Goal: Task Accomplishment & Management: Complete application form

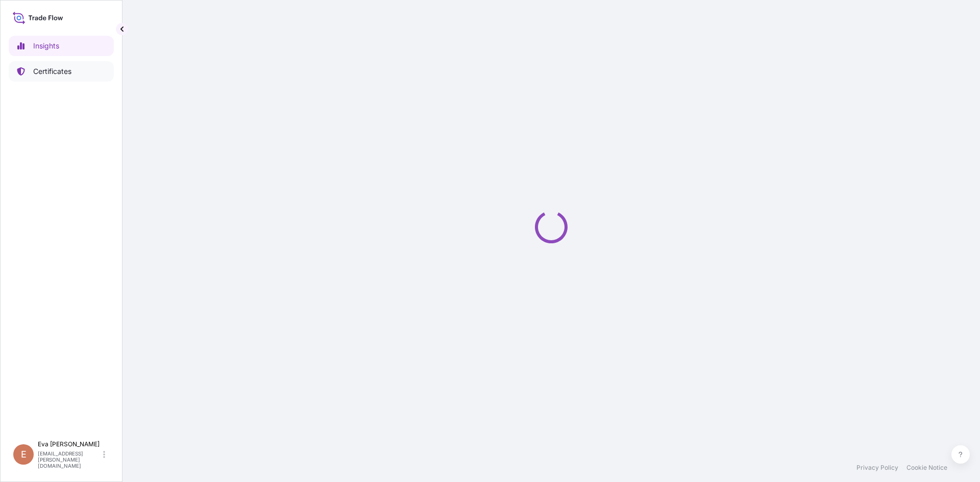
select select "2025"
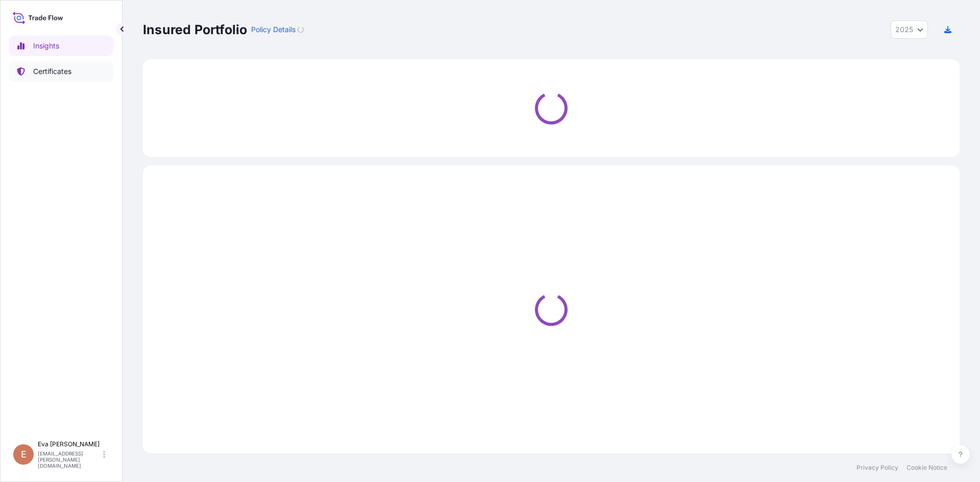
click at [47, 71] on p "Certificates" at bounding box center [52, 71] width 38 height 10
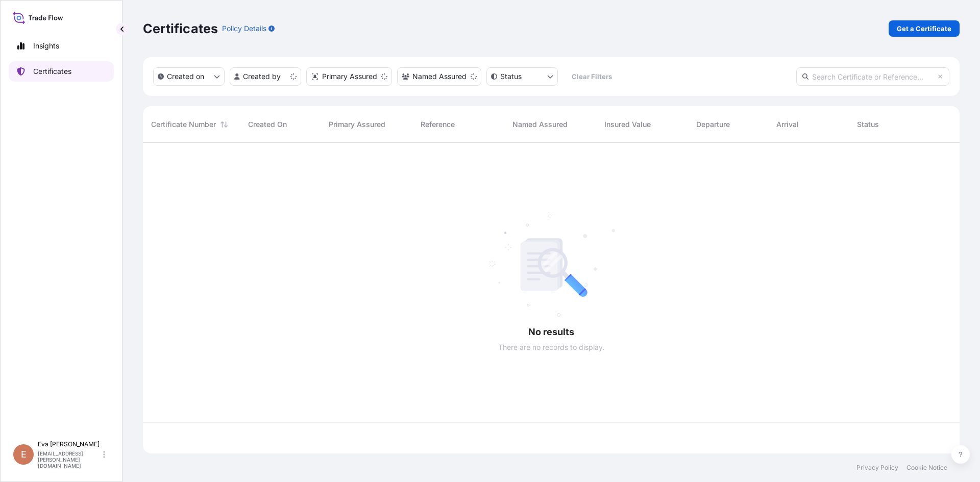
scroll to position [309, 809]
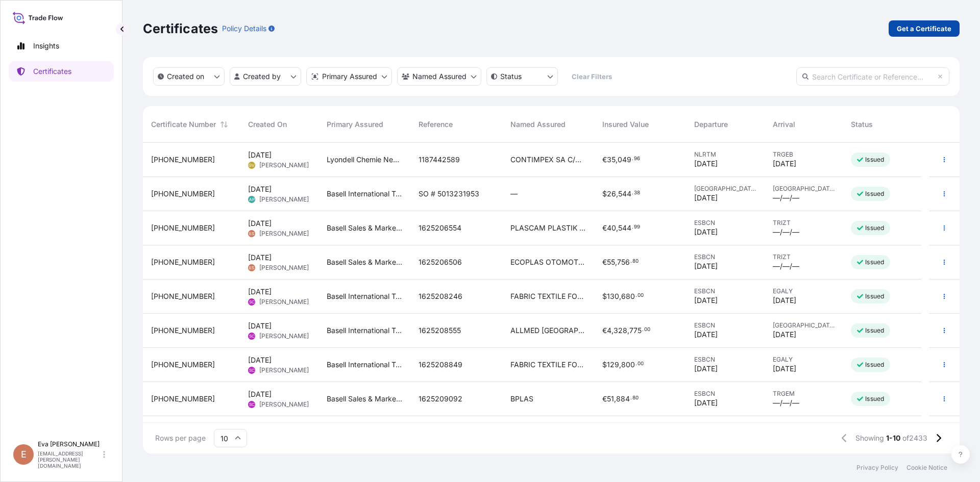
click at [931, 31] on p "Get a Certificate" at bounding box center [924, 28] width 55 height 10
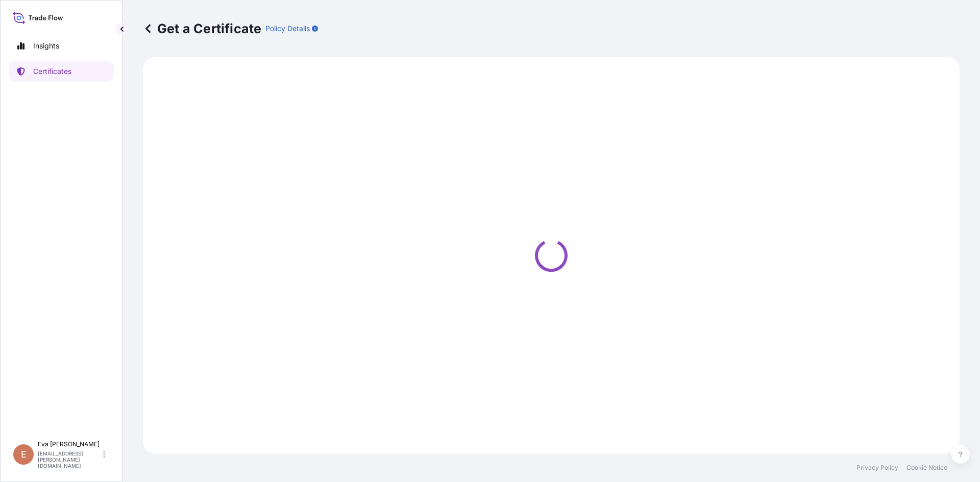
select select "Sea"
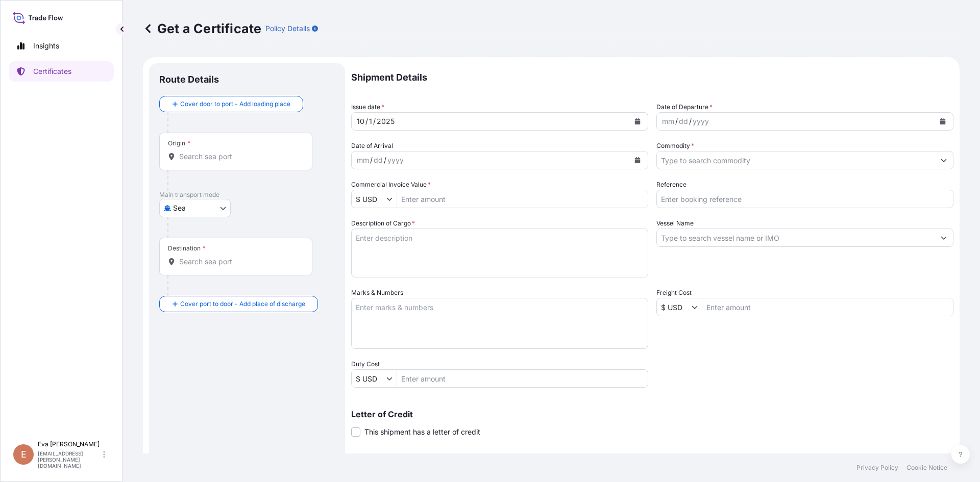
click at [239, 163] on div "Origin *" at bounding box center [235, 152] width 153 height 38
click at [239, 162] on input "Origin *" at bounding box center [239, 157] width 120 height 10
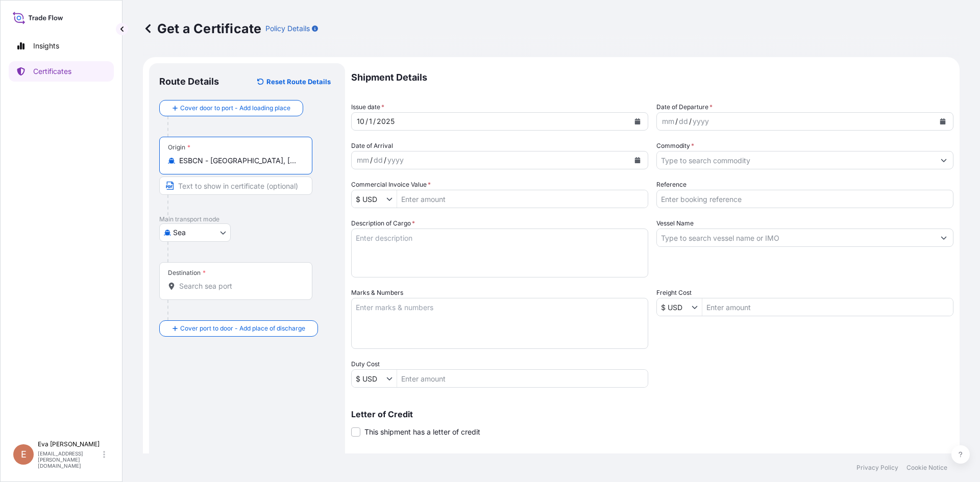
type input "ESBCN - [GEOGRAPHIC_DATA], [GEOGRAPHIC_DATA]"
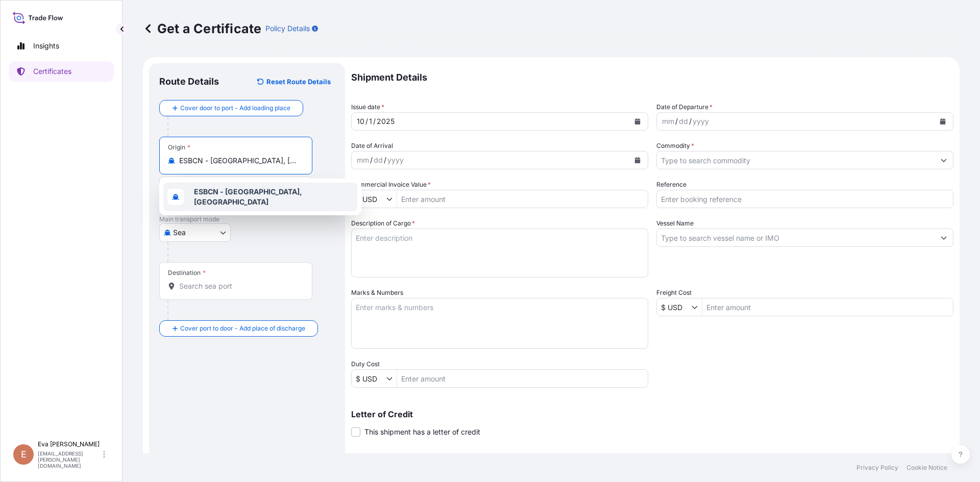
click at [240, 198] on b "ESBCN - [GEOGRAPHIC_DATA], [GEOGRAPHIC_DATA]" at bounding box center [248, 196] width 108 height 19
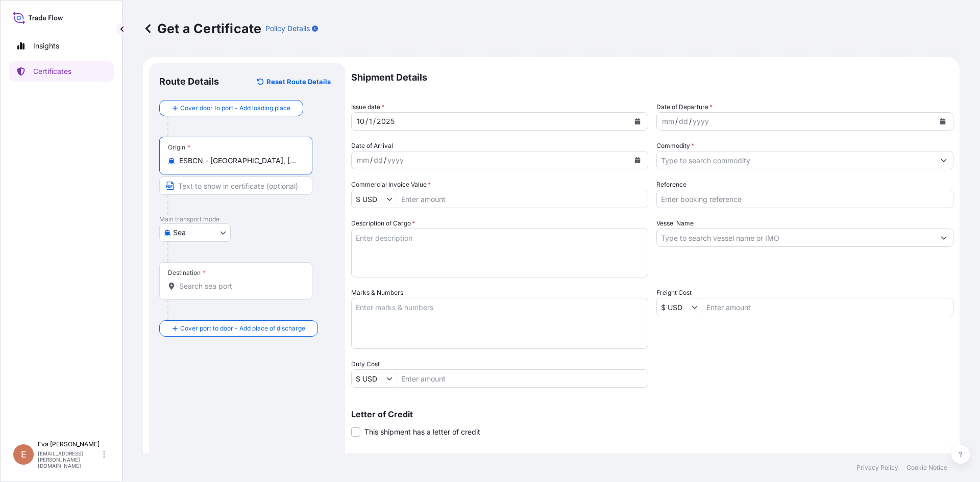
click at [236, 286] on input "Destination *" at bounding box center [239, 286] width 120 height 10
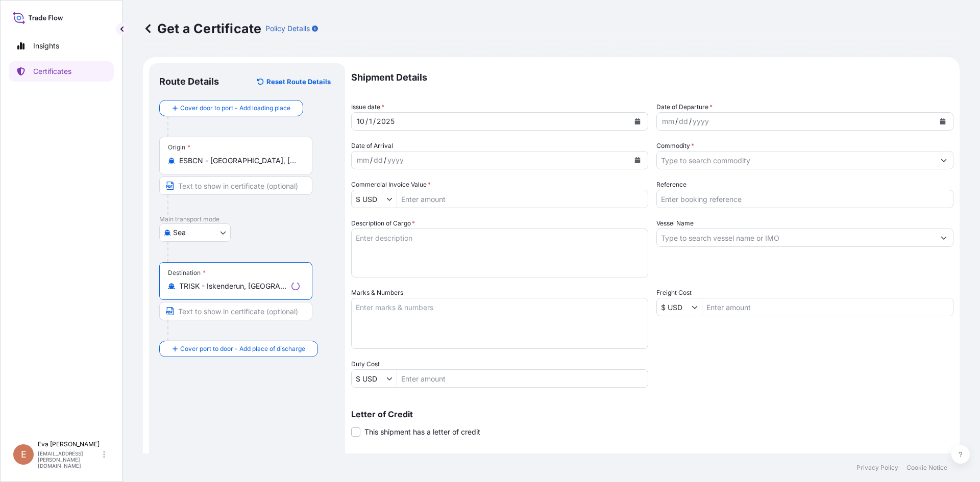
type input "TRISK - Iskenderun, [GEOGRAPHIC_DATA]"
click at [708, 124] on div "mm / dd / yyyy" at bounding box center [796, 121] width 278 height 18
click at [940, 121] on icon "Calendar" at bounding box center [943, 121] width 6 height 6
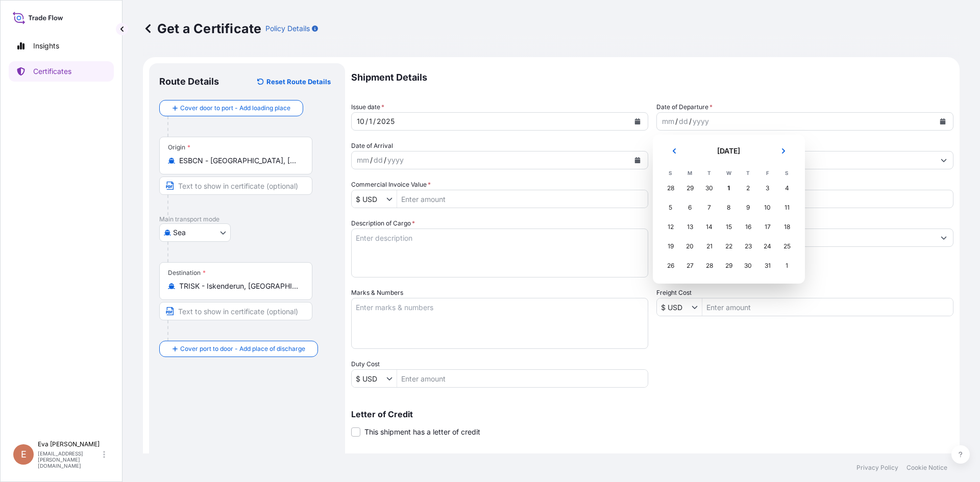
click at [714, 192] on div "30" at bounding box center [709, 188] width 18 height 18
click at [710, 188] on div "30" at bounding box center [709, 188] width 18 height 18
click at [709, 189] on div "30" at bounding box center [709, 188] width 18 height 18
click at [706, 188] on div "30" at bounding box center [709, 188] width 18 height 18
click at [674, 152] on icon "Previous" at bounding box center [673, 151] width 3 height 5
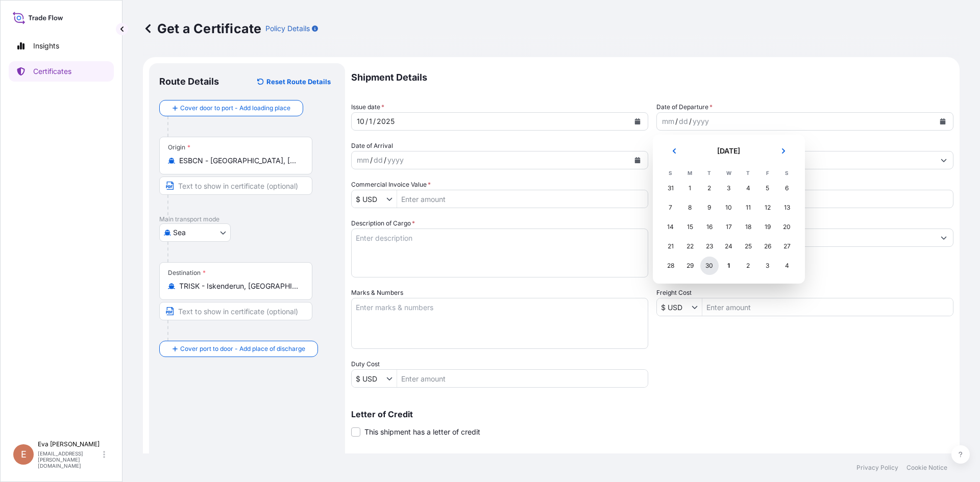
click at [712, 268] on div "30" at bounding box center [709, 266] width 18 height 18
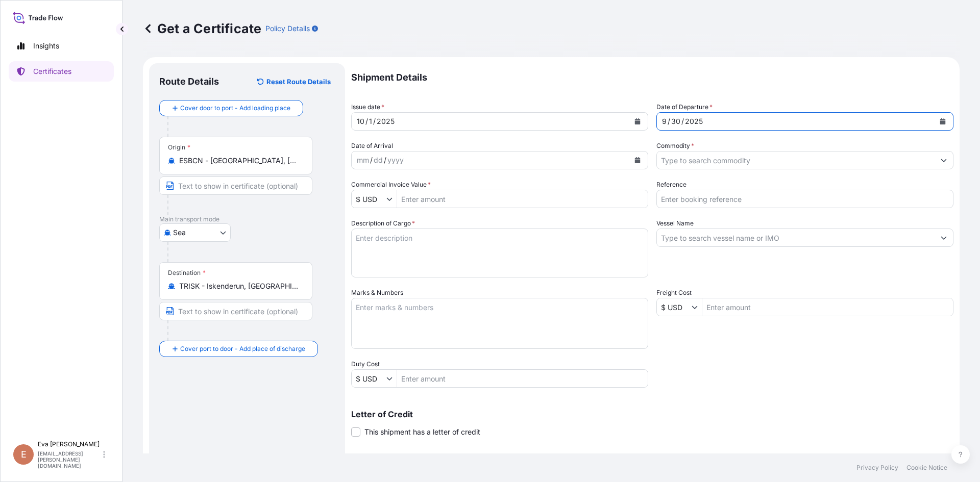
click at [682, 164] on input "Commodity *" at bounding box center [796, 160] width 278 height 18
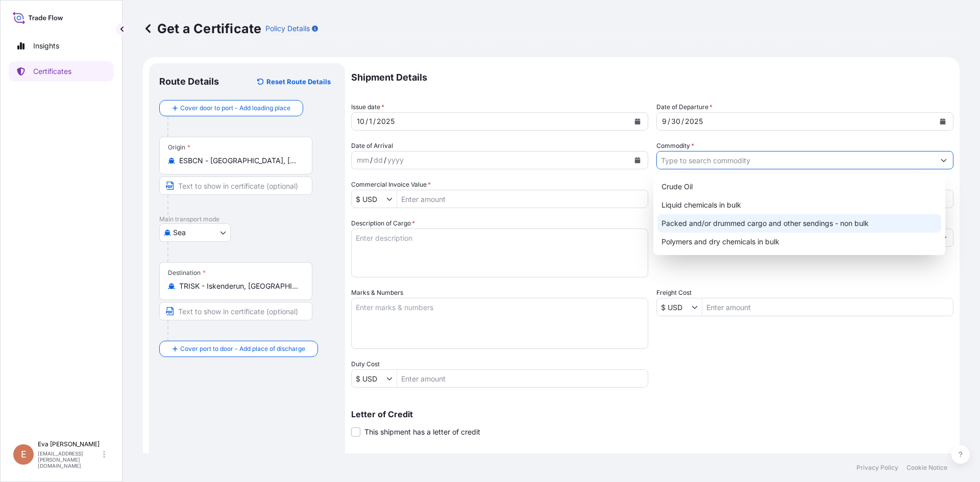
click at [764, 223] on div "Packed and/or drummed cargo and other sendings - non bulk" at bounding box center [800, 223] width 284 height 18
type input "Packed and/or drummed cargo and other sendings - non bulk"
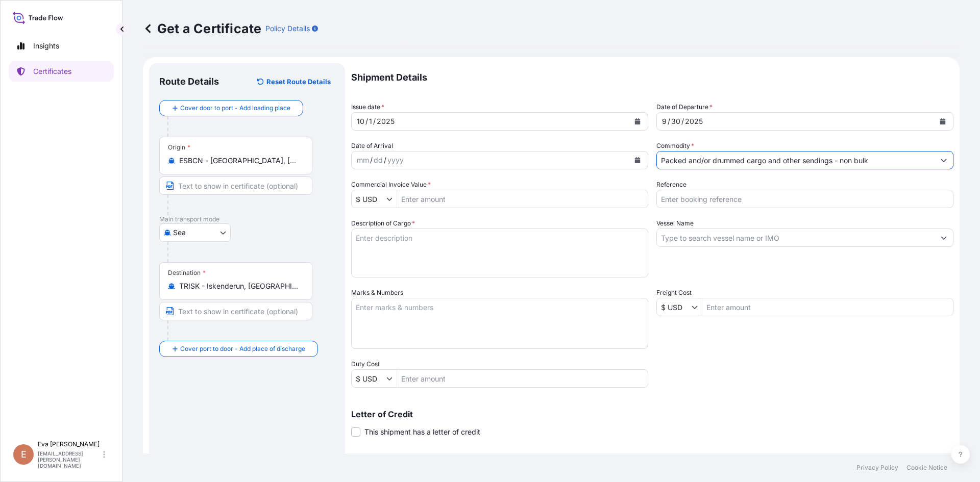
click at [698, 202] on input "Reference" at bounding box center [805, 199] width 297 height 18
type input "1625208044"
click at [422, 240] on textarea "Description of Cargo *" at bounding box center [499, 253] width 297 height 49
type textarea "6x40 pal"
click at [699, 232] on input "Vessel Name" at bounding box center [796, 238] width 278 height 18
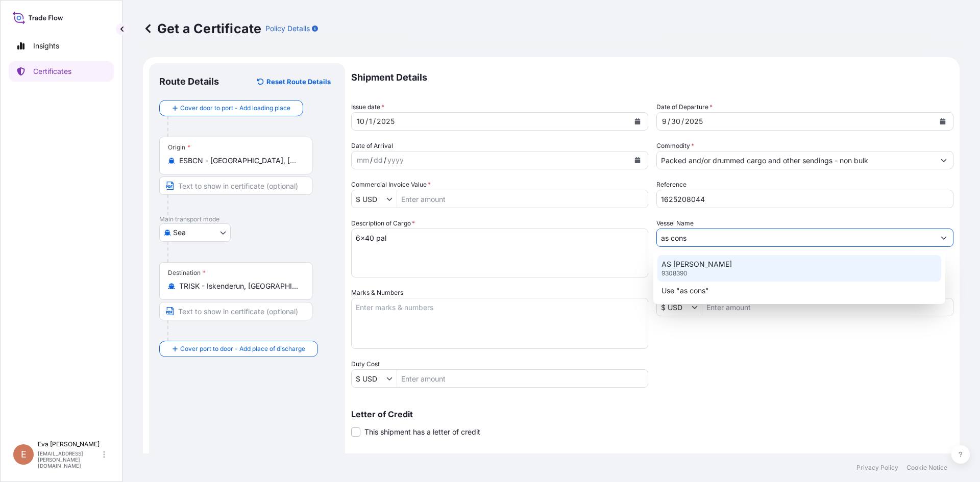
click at [696, 265] on p "AS [PERSON_NAME]" at bounding box center [697, 264] width 70 height 10
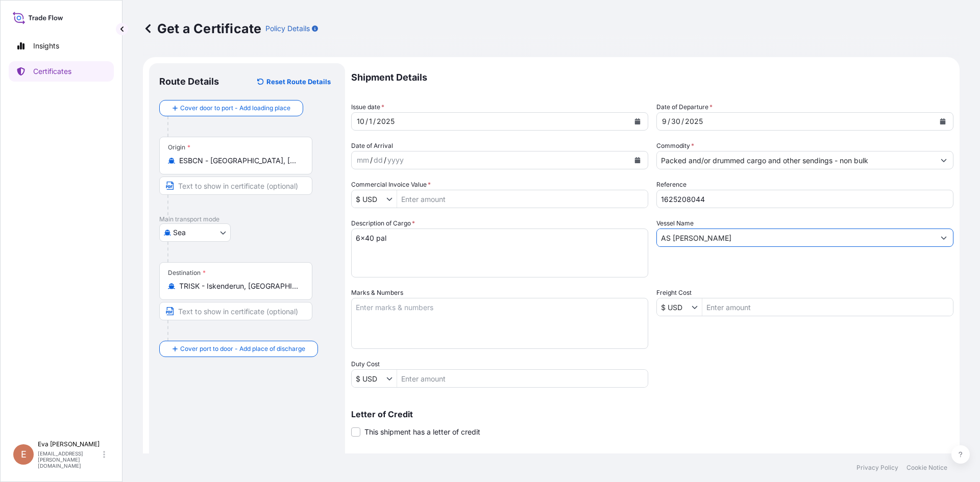
type input "AS [PERSON_NAME]"
click at [382, 206] on input "$ USD" at bounding box center [369, 199] width 35 height 18
click at [370, 221] on div "€ EUR" at bounding box center [387, 223] width 67 height 18
type input "€ EUR"
click at [445, 201] on input "Commercial Invoice Value *" at bounding box center [522, 199] width 251 height 18
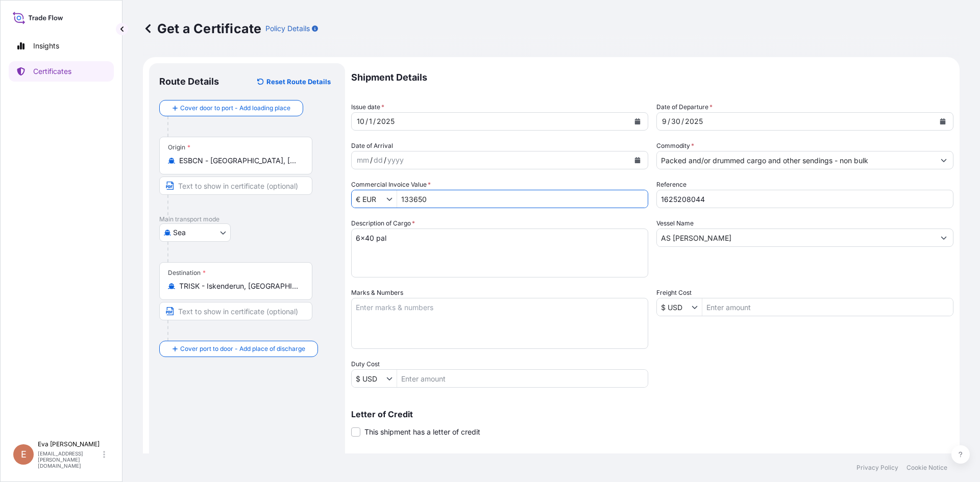
type input "133,650"
click at [691, 359] on div "Shipment Details Issue date * [DATE] Date of Departure * [DATE] Date of Arrival…" at bounding box center [652, 306] width 602 height 487
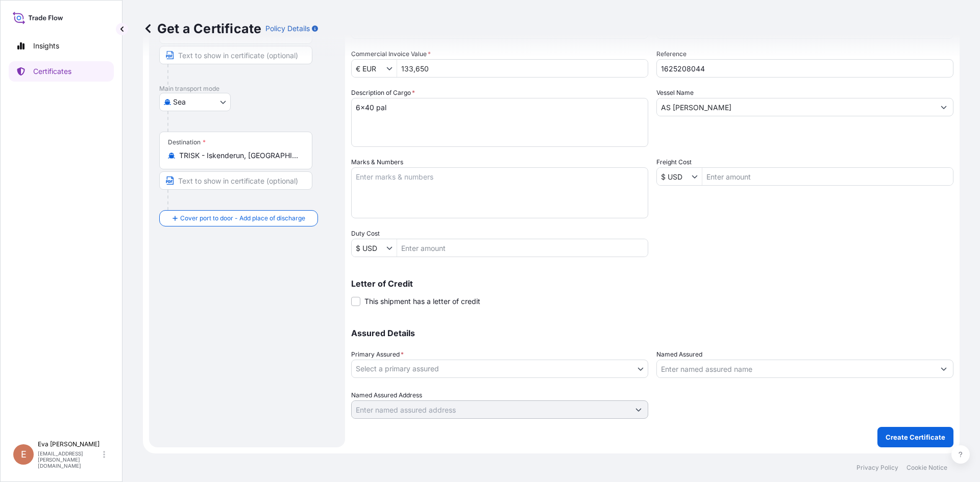
click at [617, 371] on body "133,650 Insights Certificates E [PERSON_NAME] [PERSON_NAME][EMAIL_ADDRESS][PERS…" at bounding box center [490, 241] width 980 height 482
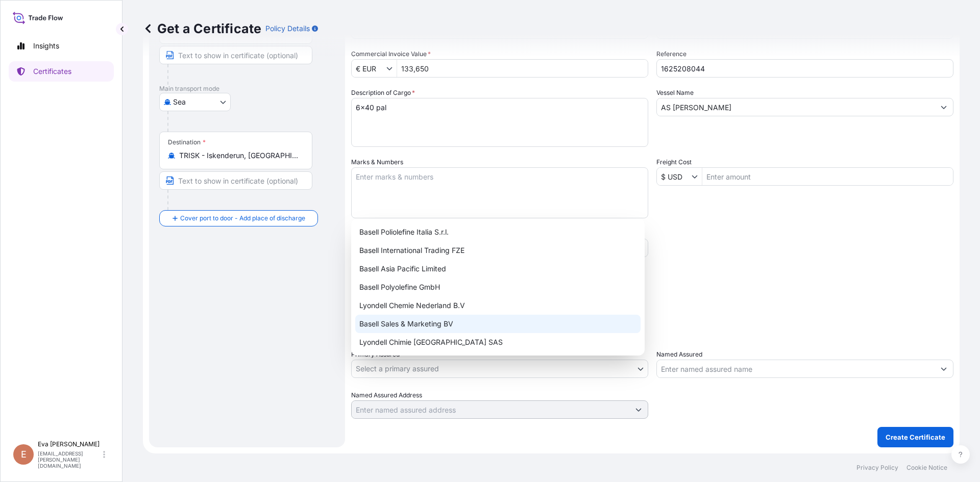
click at [483, 325] on div "Basell Sales & Marketing BV" at bounding box center [497, 324] width 285 height 18
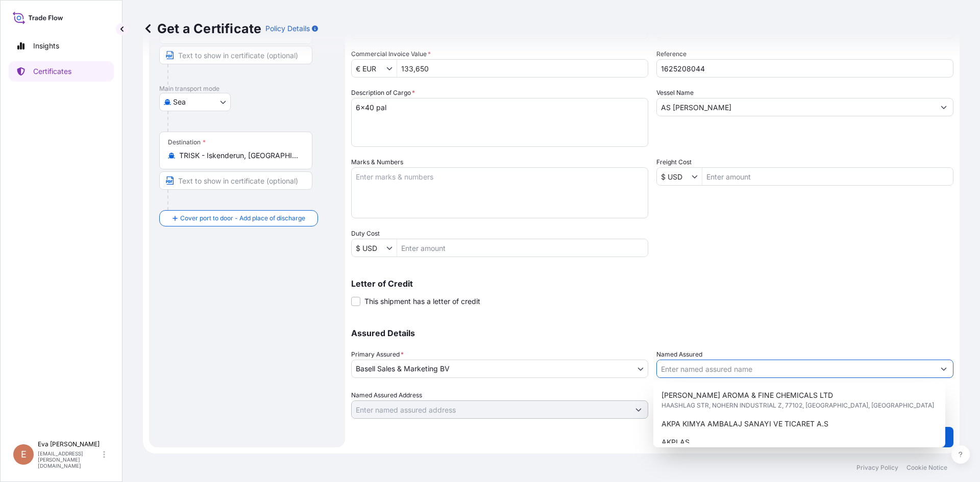
click at [676, 372] on input "Named Assured" at bounding box center [796, 369] width 278 height 18
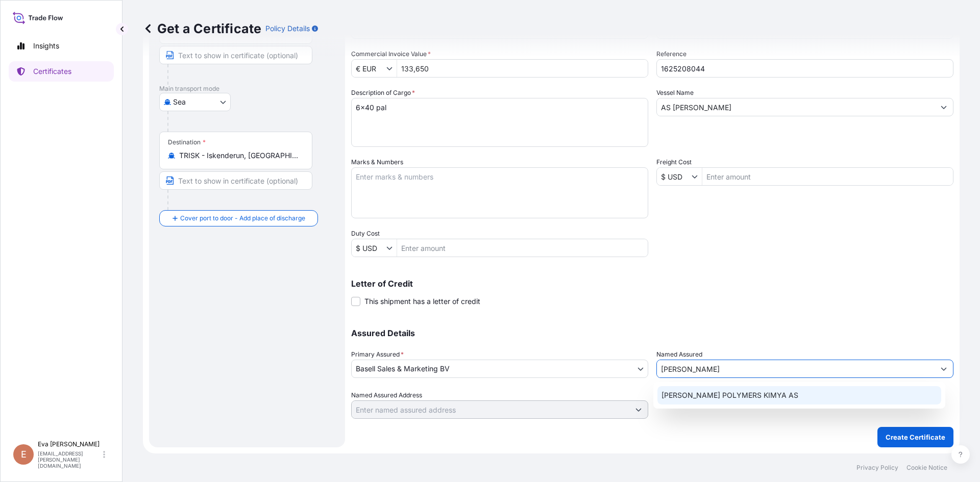
click at [710, 395] on span "[PERSON_NAME] POLYMERS KIMYA AS" at bounding box center [730, 396] width 137 height 10
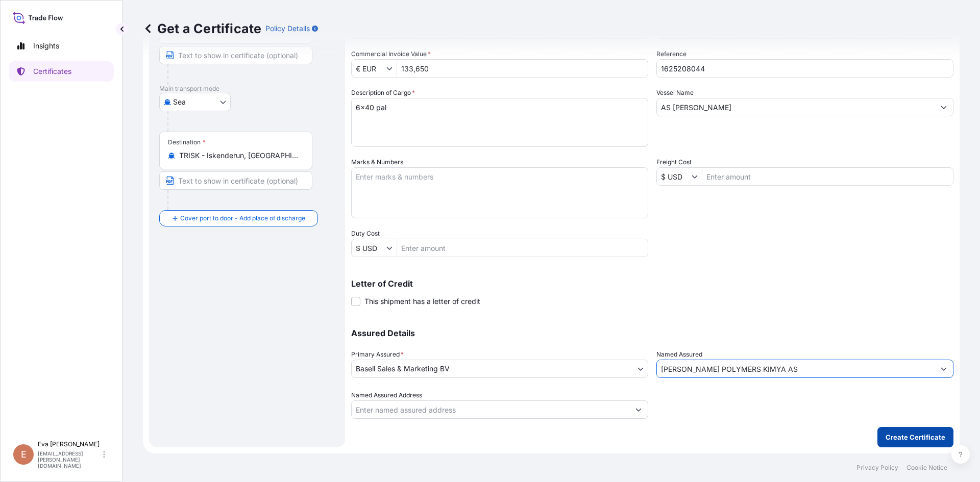
type input "[PERSON_NAME] POLYMERS KIMYA AS"
click at [895, 441] on p "Create Certificate" at bounding box center [916, 437] width 60 height 10
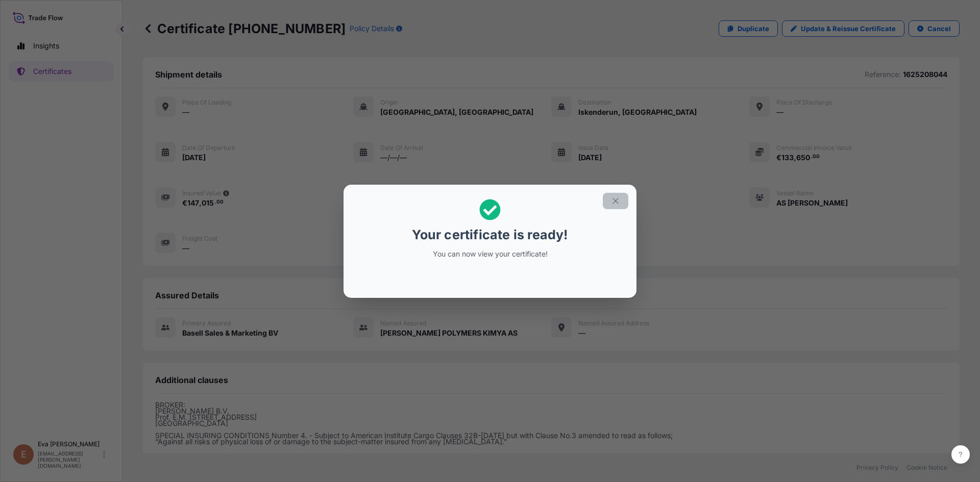
click at [615, 203] on icon "button" at bounding box center [615, 201] width 9 height 9
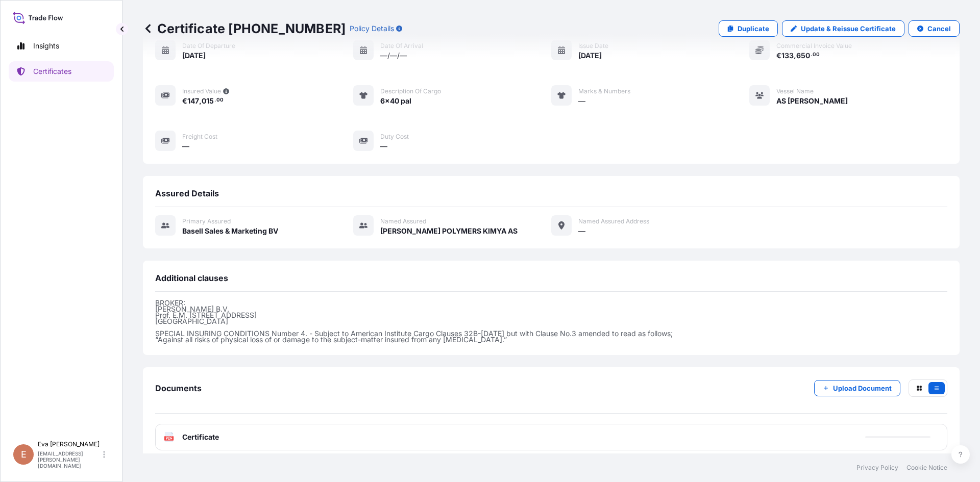
scroll to position [111, 0]
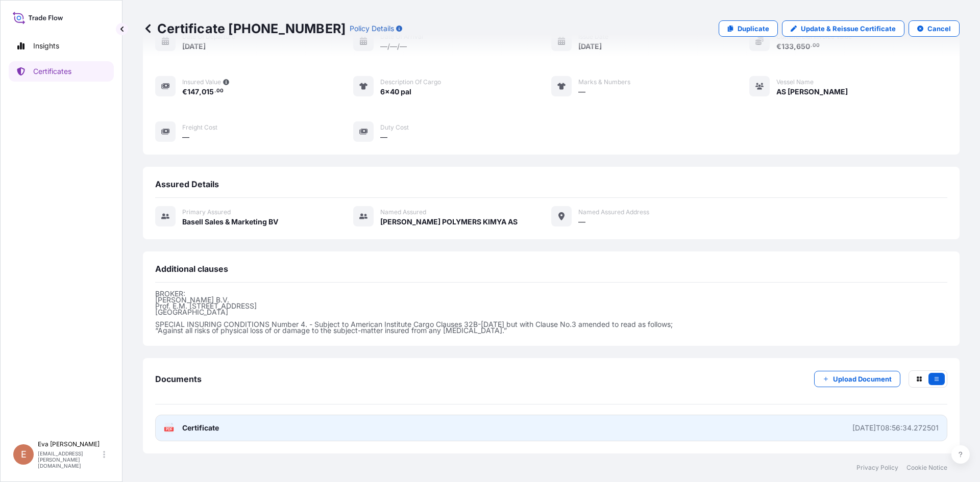
click at [171, 429] on text "PDF" at bounding box center [169, 430] width 7 height 4
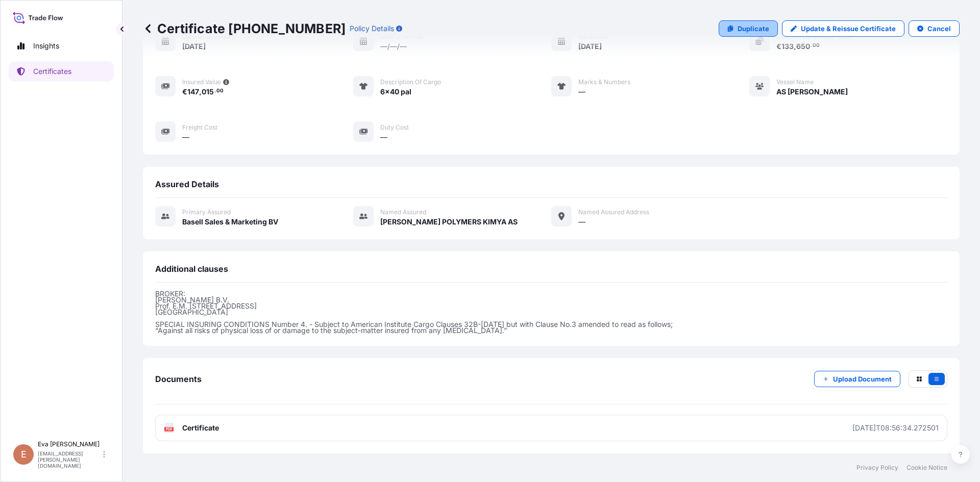
click at [747, 27] on p "Duplicate" at bounding box center [754, 28] width 32 height 10
select select "Sea"
select select "32164"
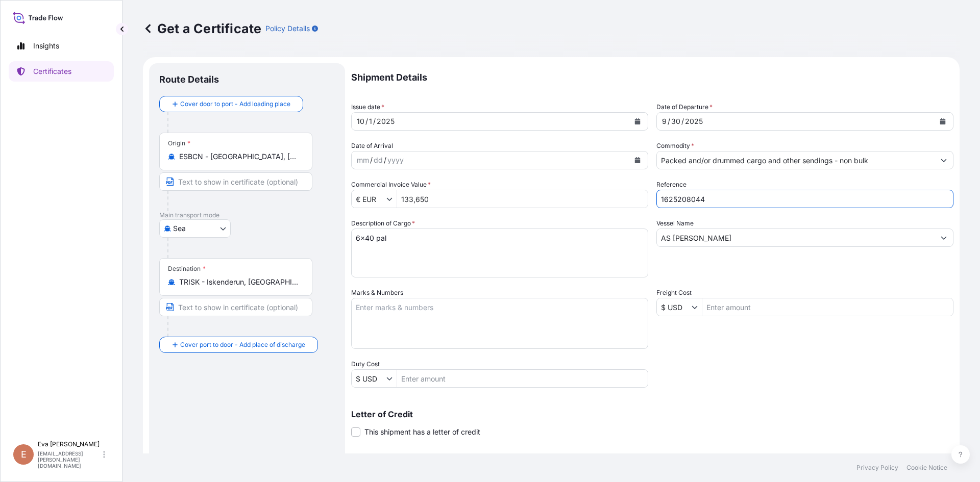
drag, startPoint x: 695, startPoint y: 200, endPoint x: 732, endPoint y: 204, distance: 37.0
click at [731, 204] on input "1625208044" at bounding box center [805, 199] width 297 height 18
type input "1625207415"
drag, startPoint x: 447, startPoint y: 200, endPoint x: 371, endPoint y: 204, distance: 75.7
click at [373, 204] on div "€ EUR 133,650" at bounding box center [499, 199] width 297 height 18
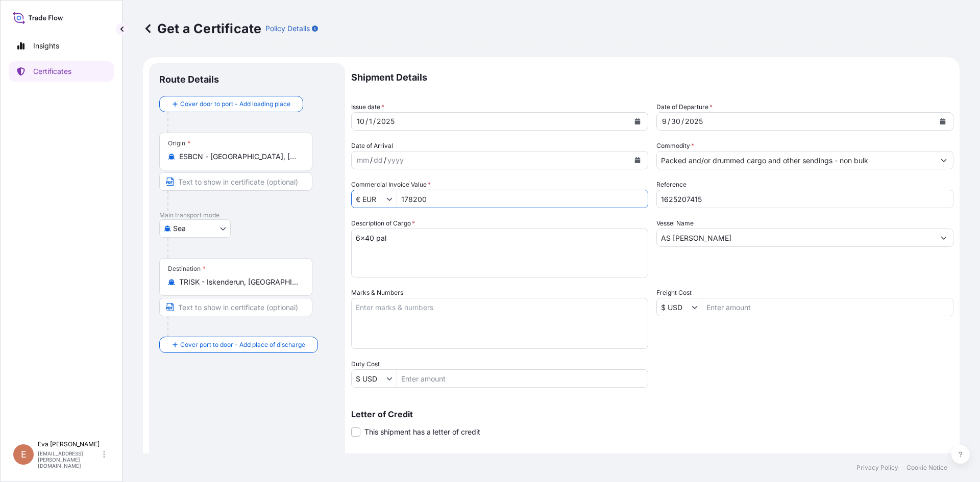
type input "178,200"
click at [359, 236] on textarea "6x40 pal" at bounding box center [499, 253] width 297 height 49
type textarea "8x40 pal"
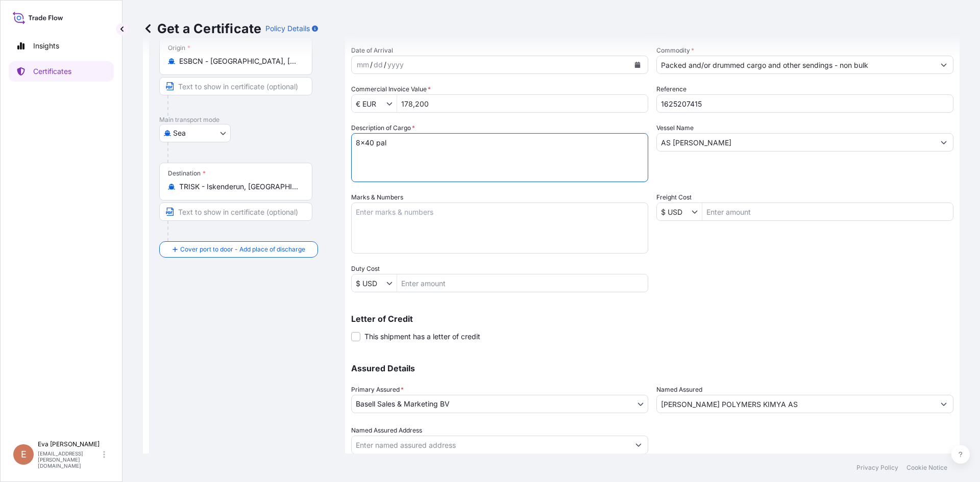
scroll to position [131, 0]
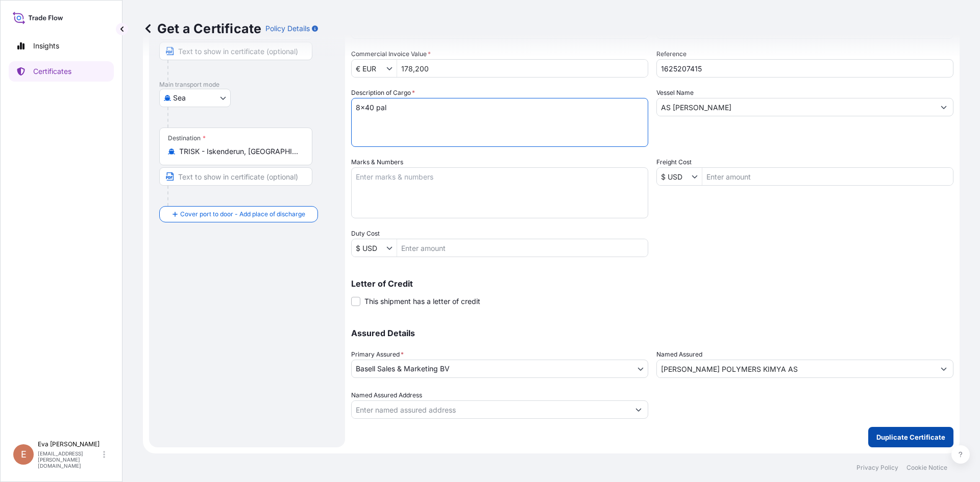
click at [903, 435] on p "Duplicate Certificate" at bounding box center [911, 437] width 69 height 10
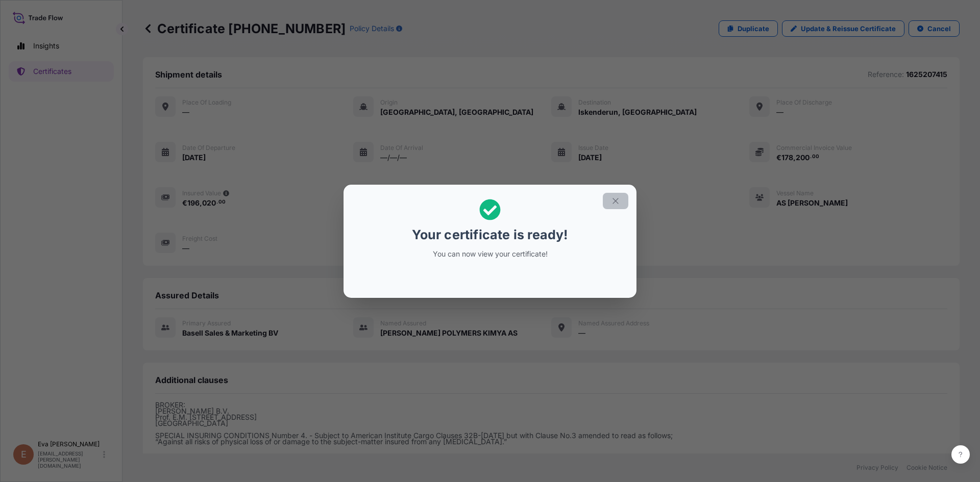
click at [615, 206] on button "button" at bounding box center [616, 201] width 26 height 16
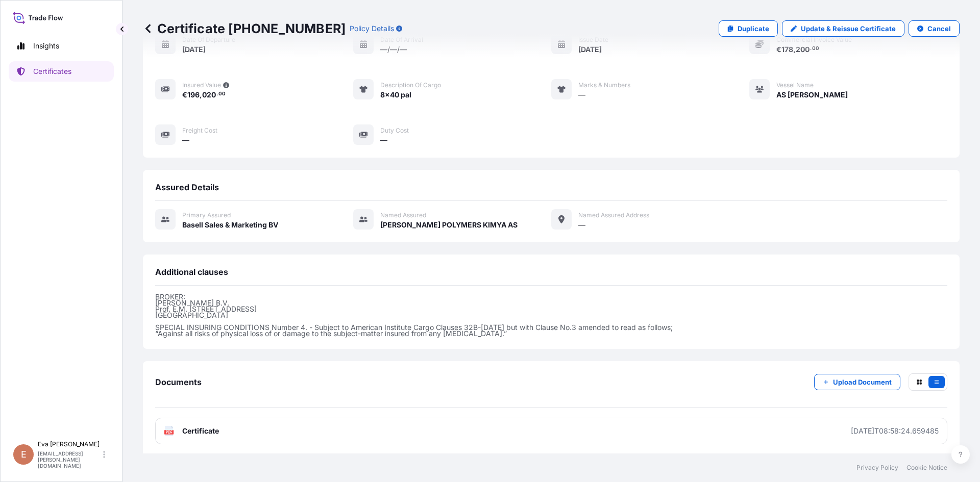
scroll to position [111, 0]
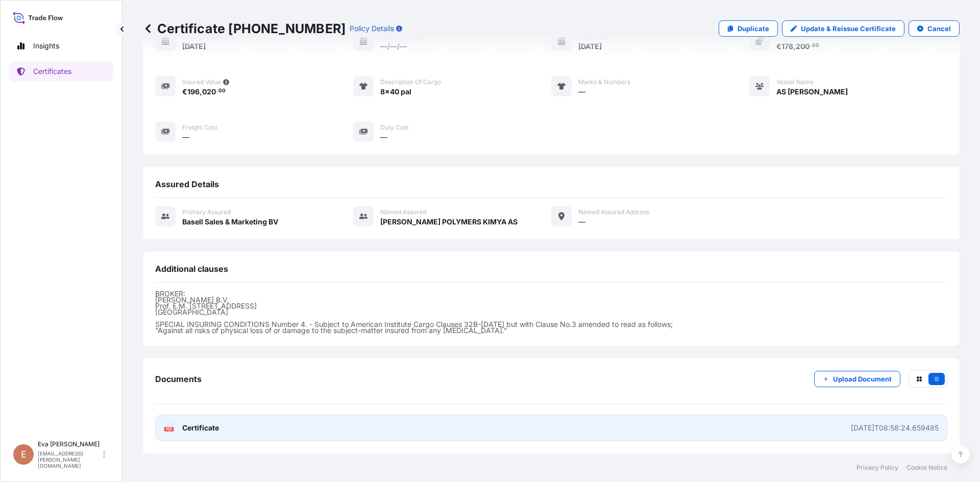
click at [169, 431] on text "PDF" at bounding box center [169, 430] width 7 height 4
